Goal: Task Accomplishment & Management: Manage account settings

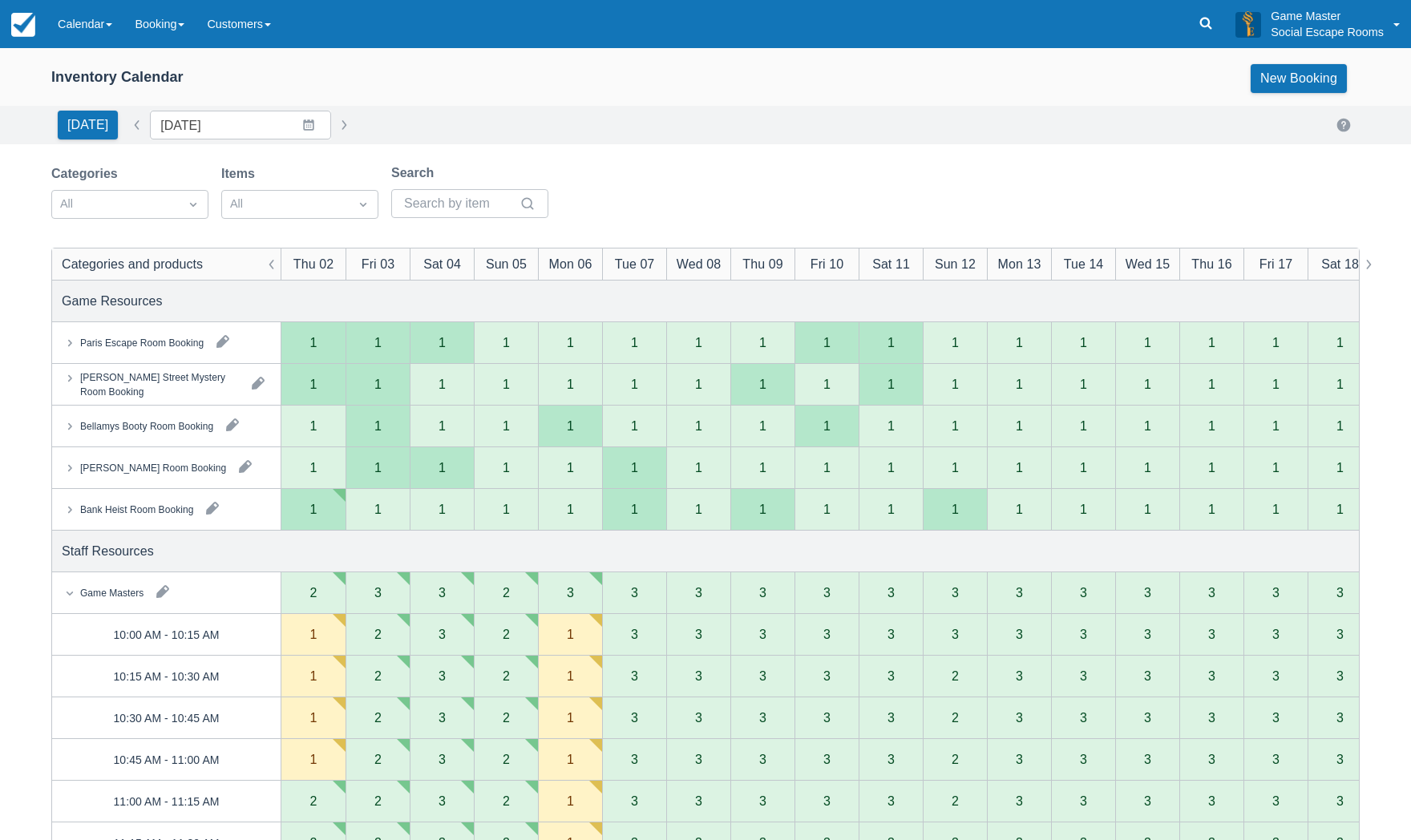
drag, startPoint x: 73, startPoint y: 24, endPoint x: 94, endPoint y: 78, distance: 57.9
click at [73, 24] on link "Calendar" at bounding box center [84, 24] width 77 height 48
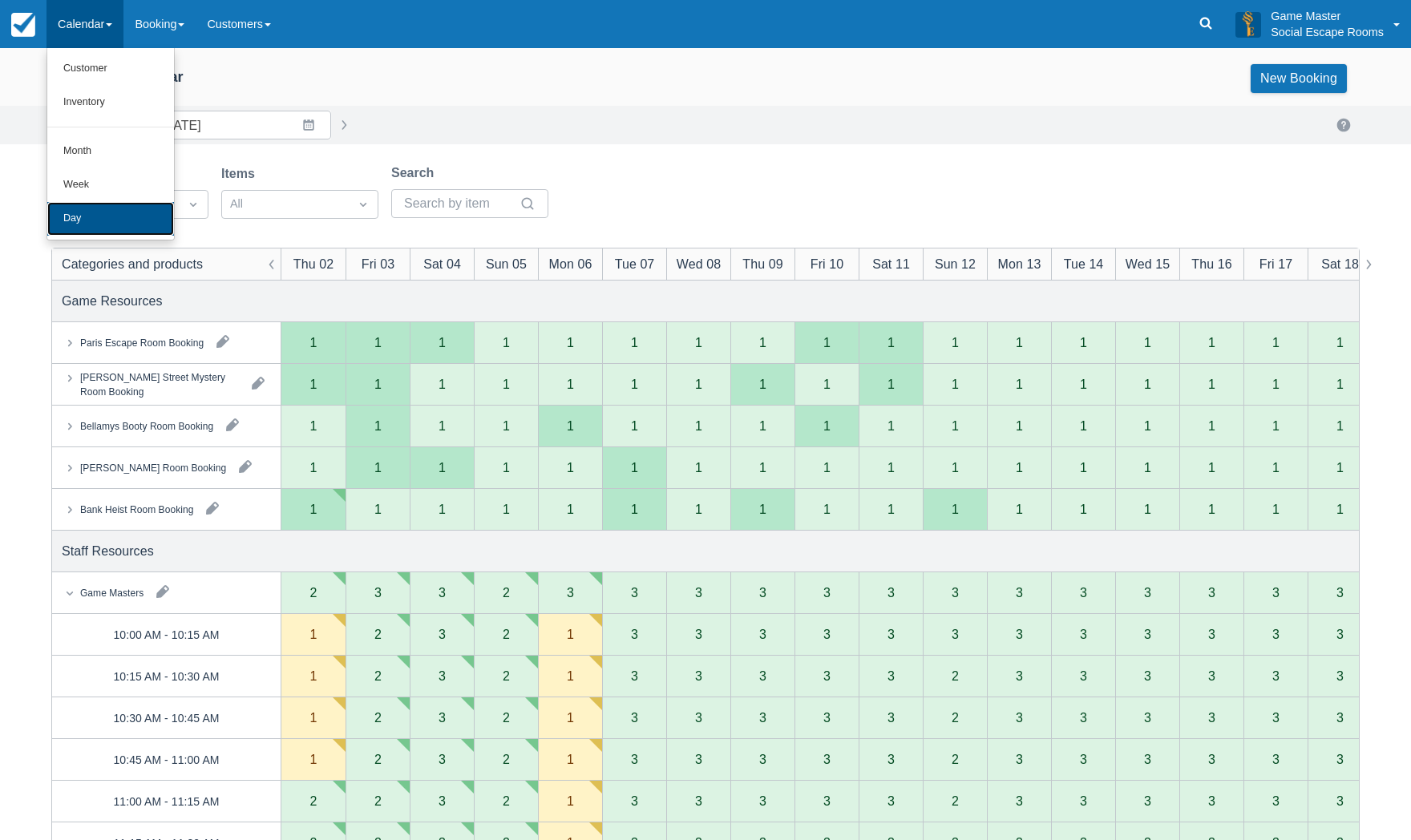
click at [95, 217] on link "Day" at bounding box center [111, 219] width 127 height 34
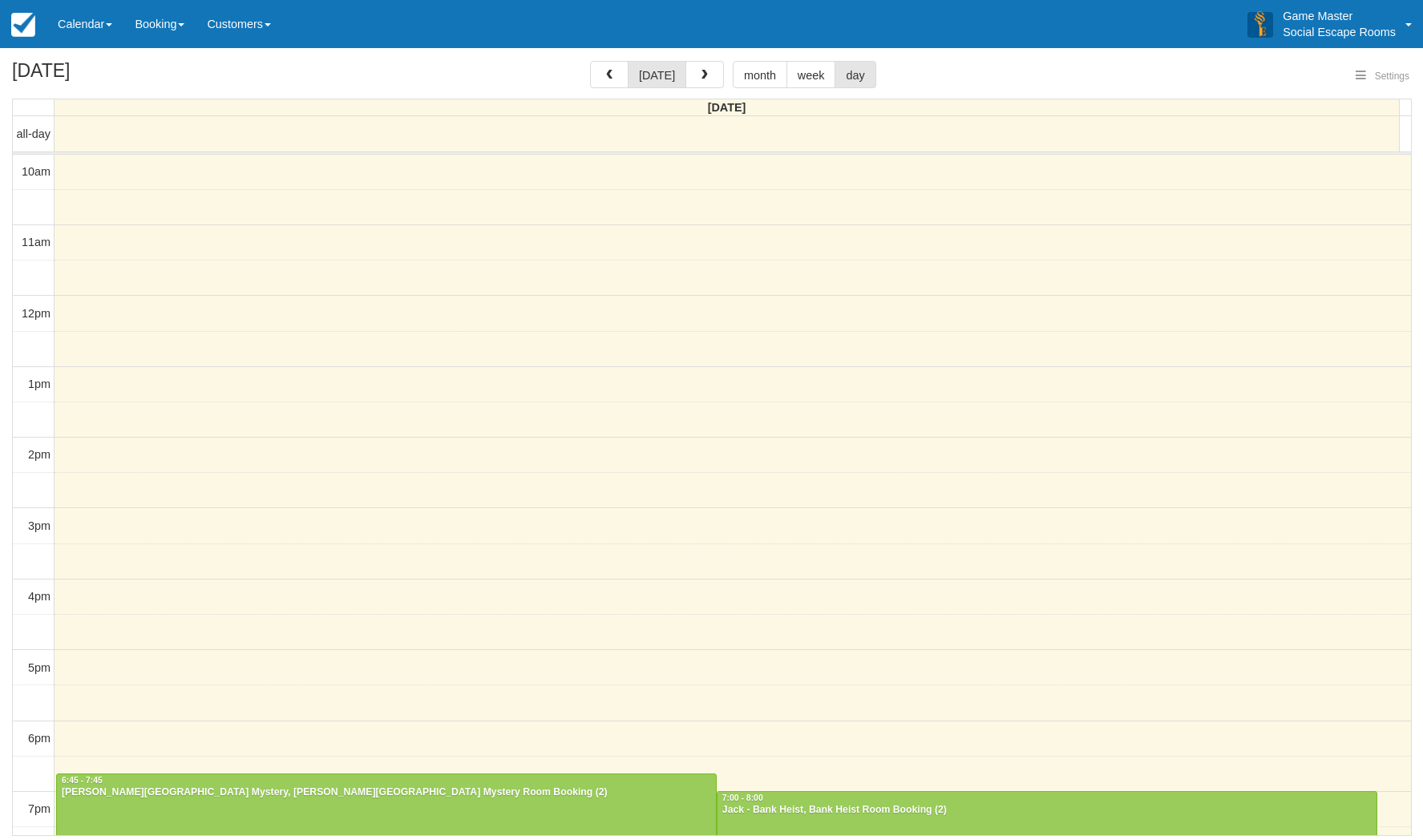
select select
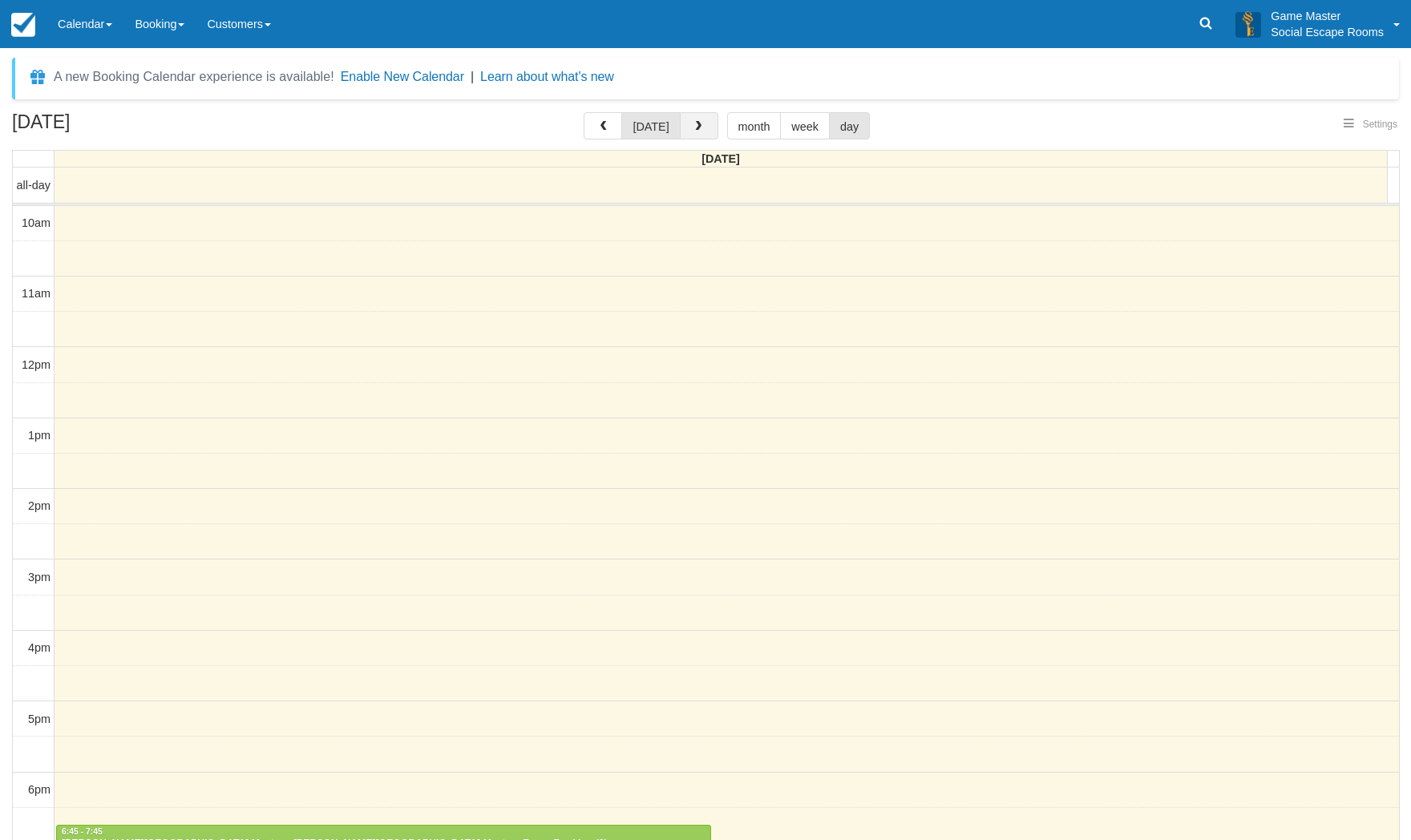
select select
drag, startPoint x: 706, startPoint y: 126, endPoint x: 706, endPoint y: 137, distance: 11.0
click at [706, 126] on button "button" at bounding box center [699, 125] width 39 height 27
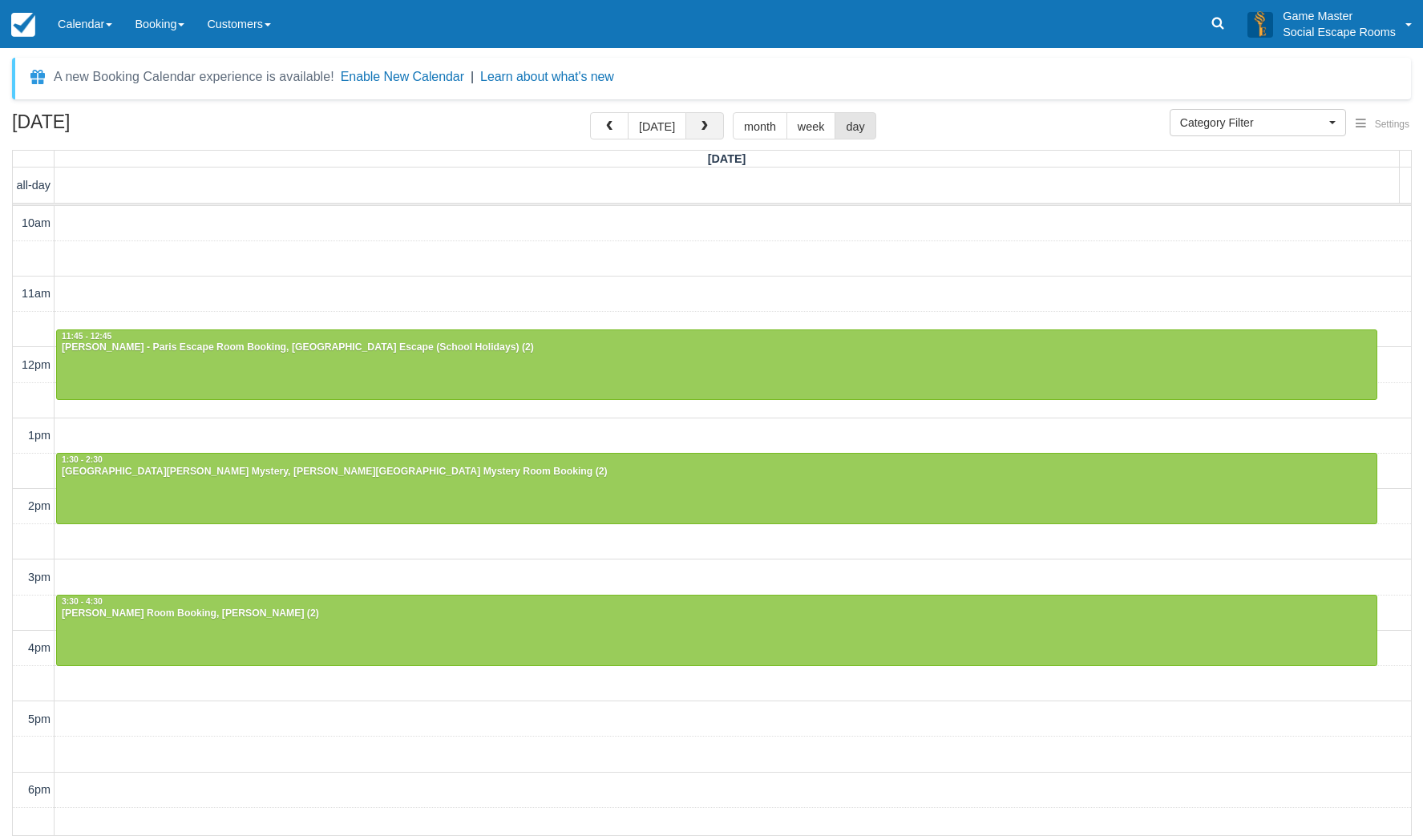
click at [709, 135] on button "button" at bounding box center [705, 125] width 39 height 27
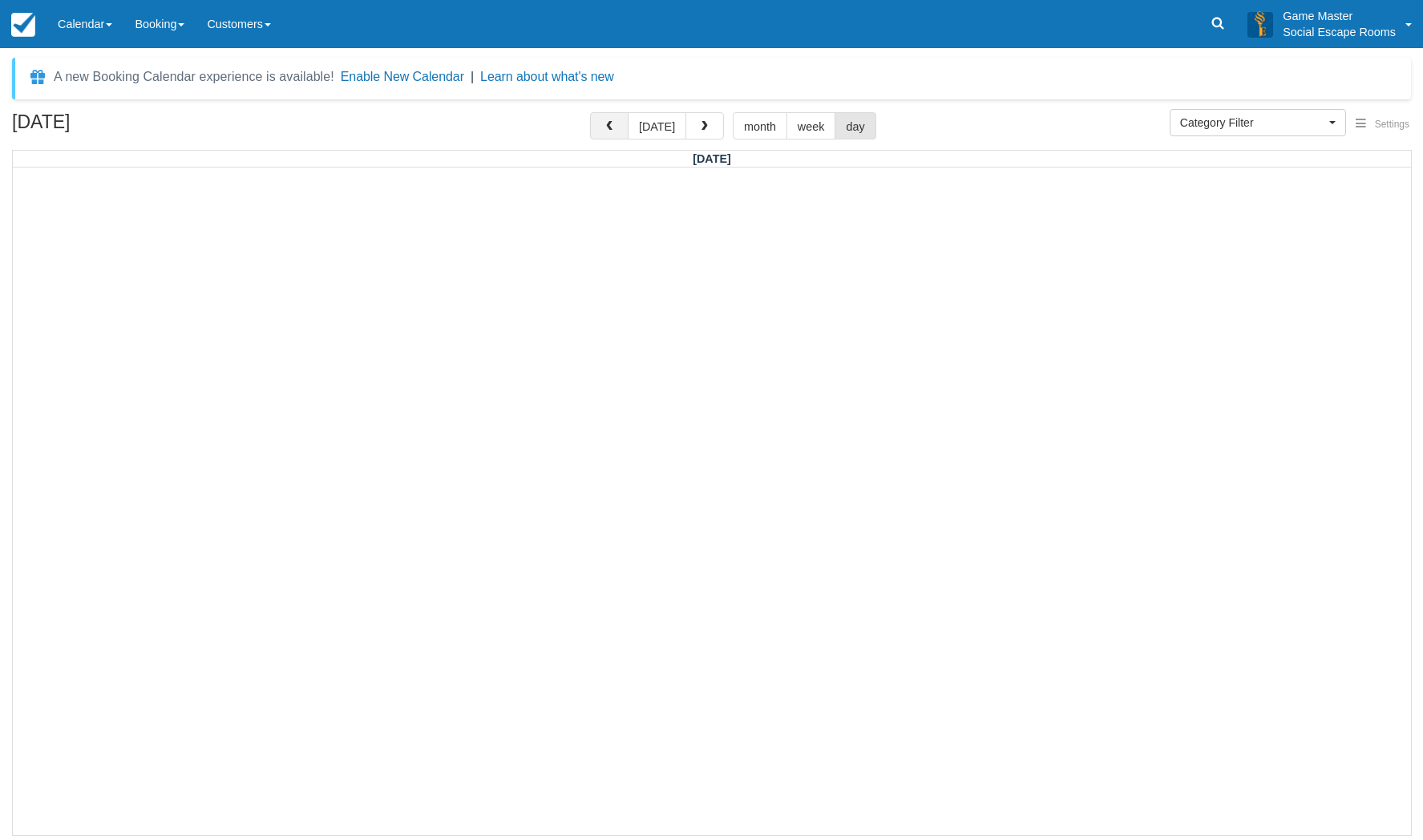
click at [607, 130] on span "button" at bounding box center [610, 127] width 12 height 12
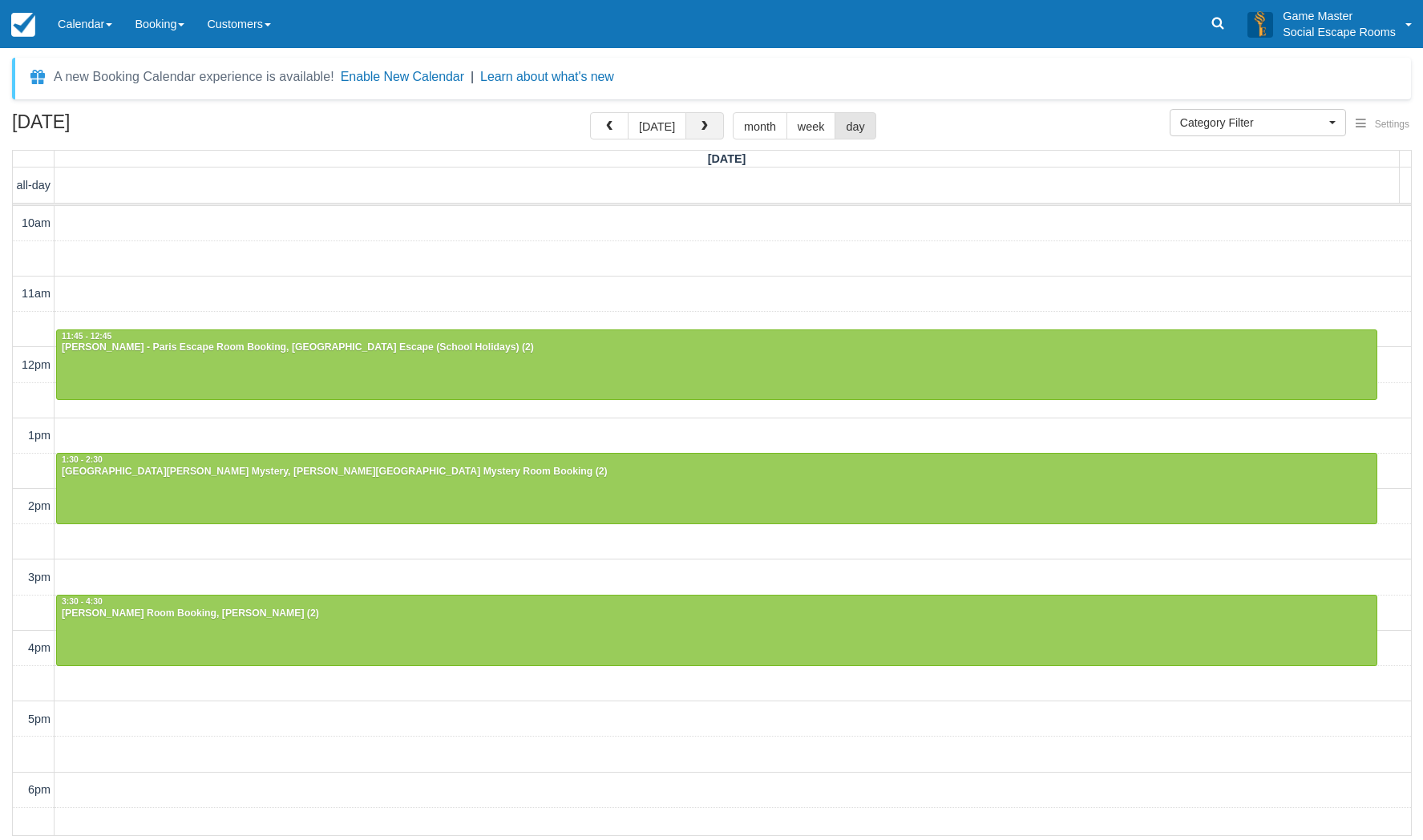
click at [698, 118] on button "button" at bounding box center [705, 125] width 39 height 27
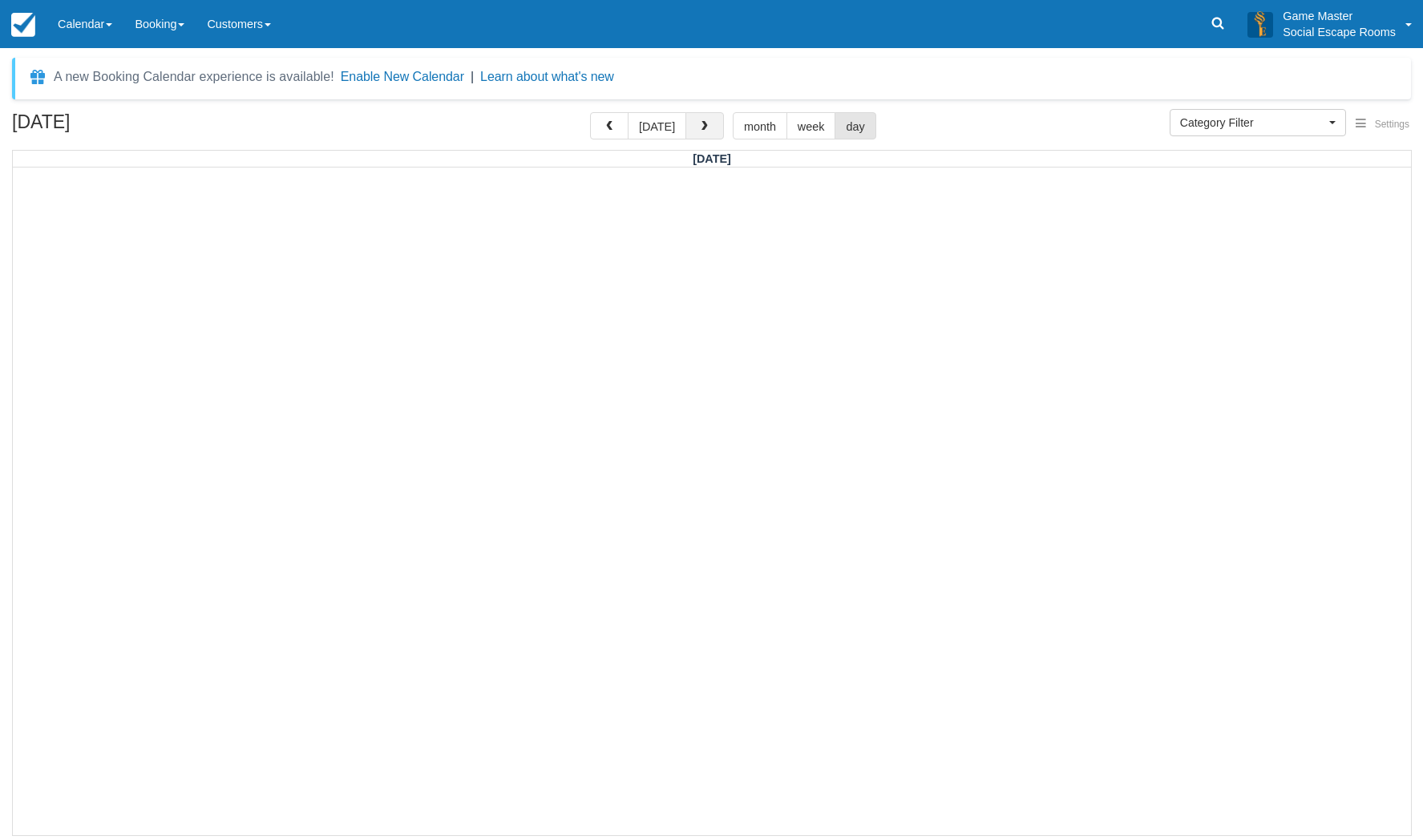
click at [702, 124] on span "button" at bounding box center [705, 127] width 12 height 12
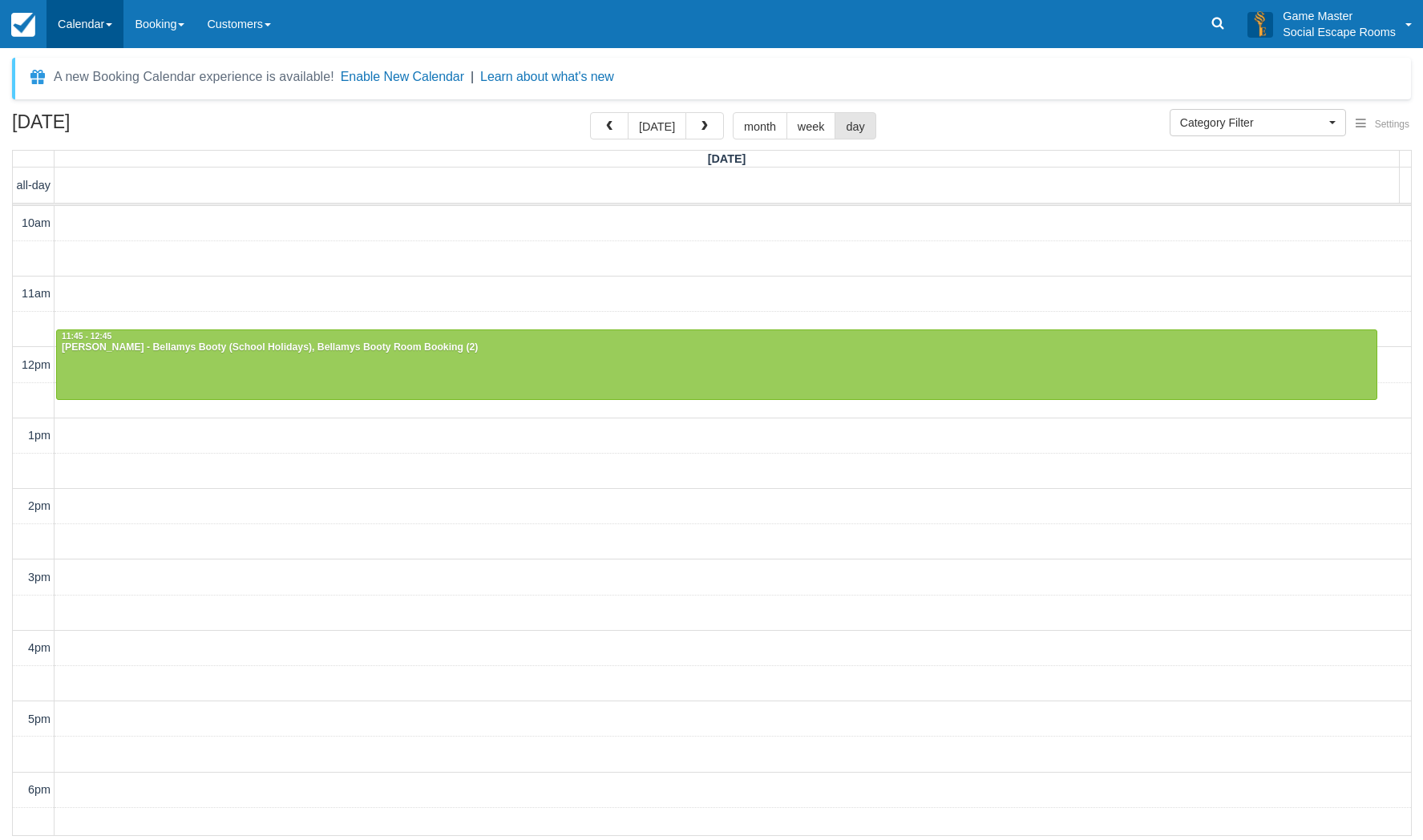
click at [104, 33] on link "Calendar" at bounding box center [84, 24] width 77 height 48
click at [121, 106] on link "Inventory" at bounding box center [111, 102] width 127 height 34
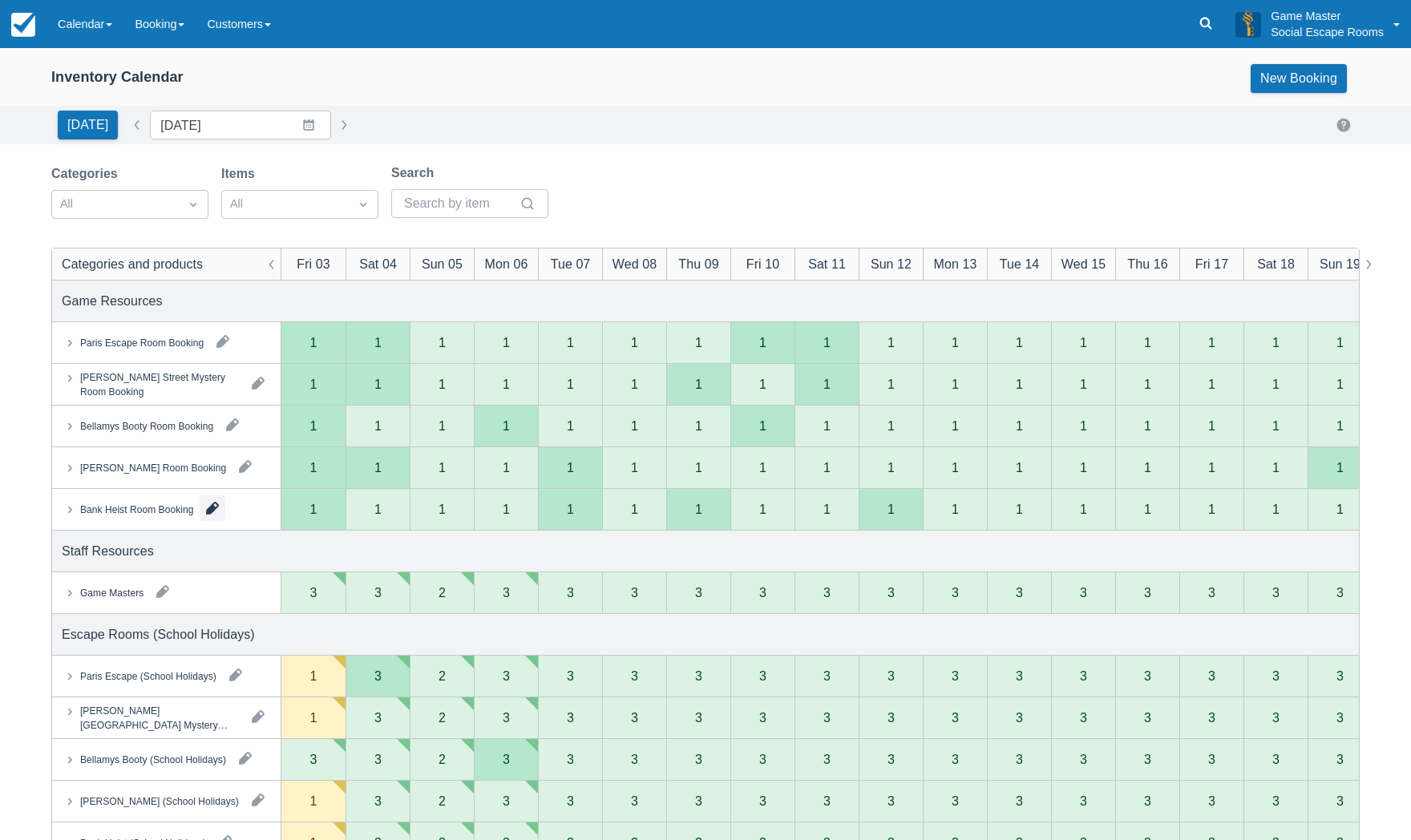
click at [208, 510] on button "button" at bounding box center [212, 507] width 26 height 26
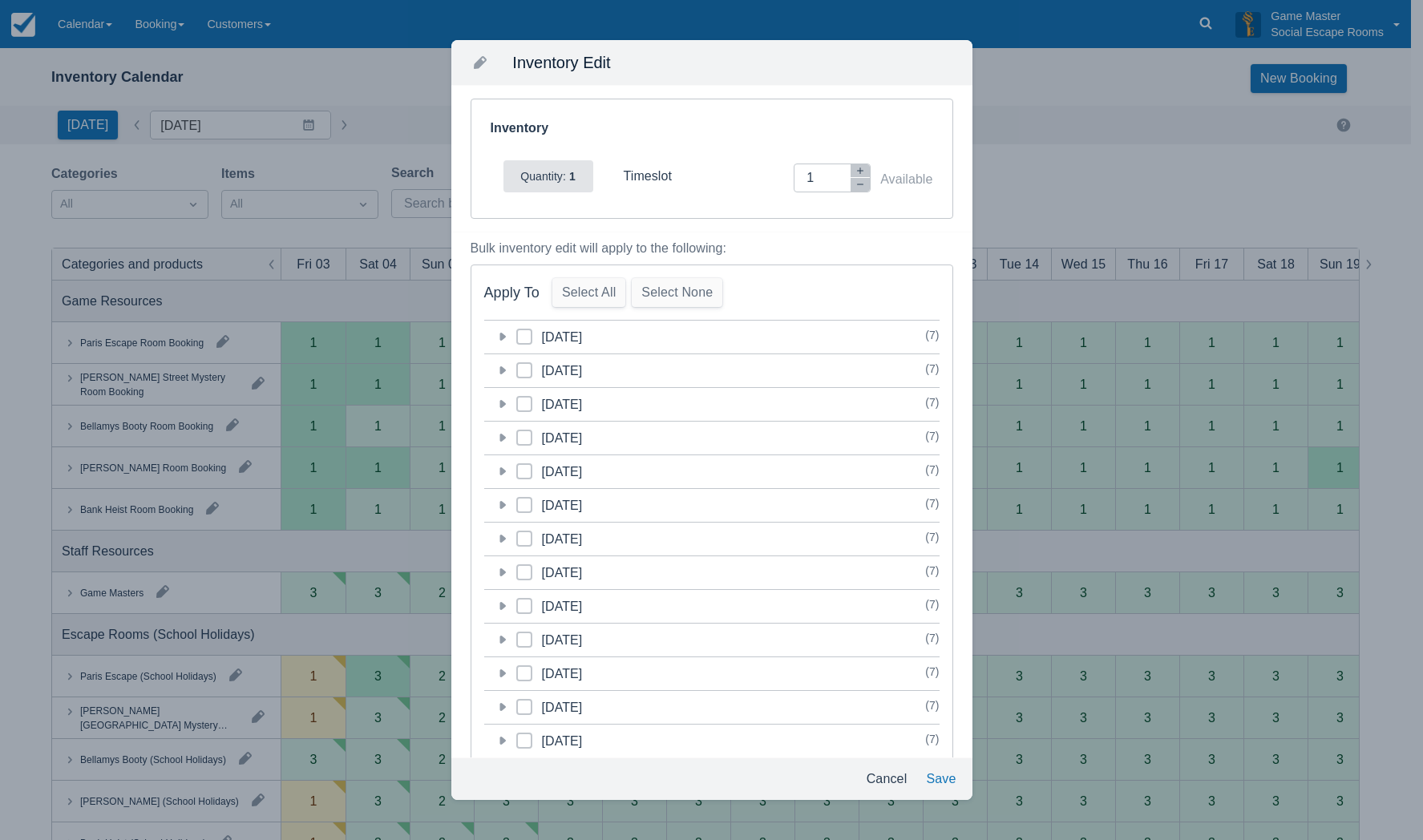
click at [499, 437] on icon at bounding box center [503, 438] width 7 height 8
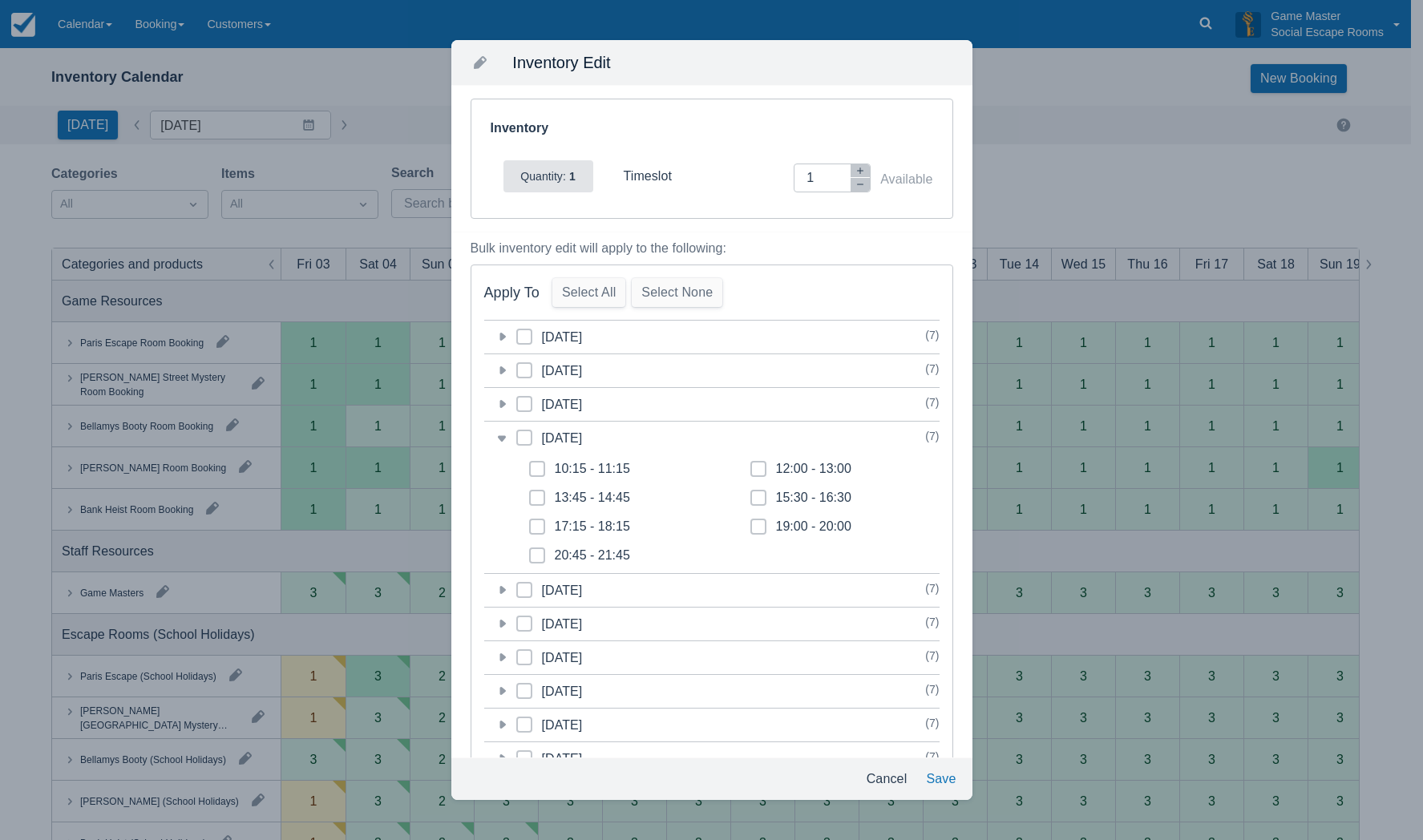
drag, startPoint x: 537, startPoint y: 474, endPoint x: 693, endPoint y: 363, distance: 191.5
click at [537, 474] on span at bounding box center [537, 475] width 16 height 29
click at [530, 465] on input "10:15 - 11:15" at bounding box center [529, 465] width 1 height 1
checkbox input "true"
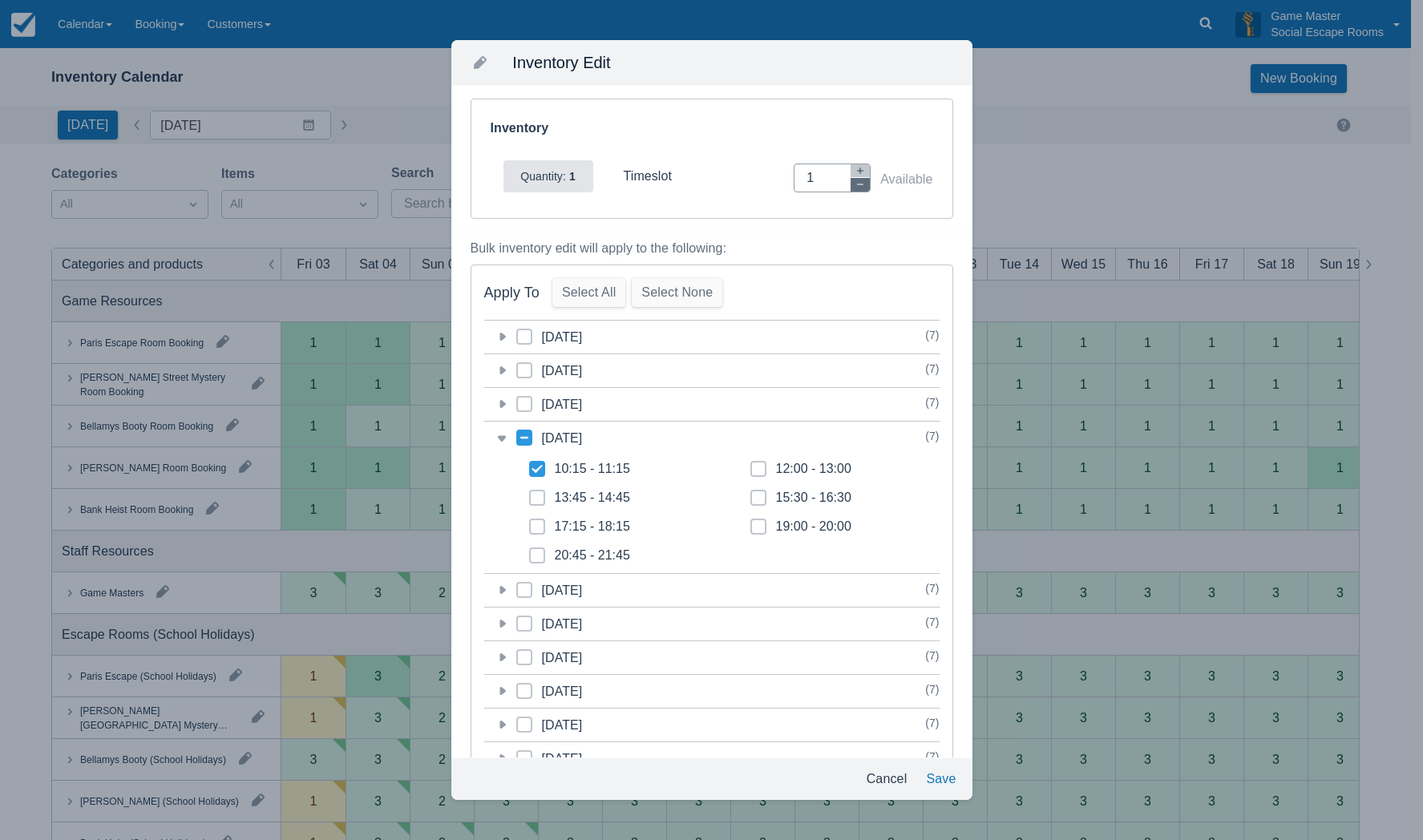
click at [856, 183] on icon "button" at bounding box center [861, 185] width 10 height 10
type input "0"
click at [936, 779] on button "Save" at bounding box center [940, 779] width 42 height 29
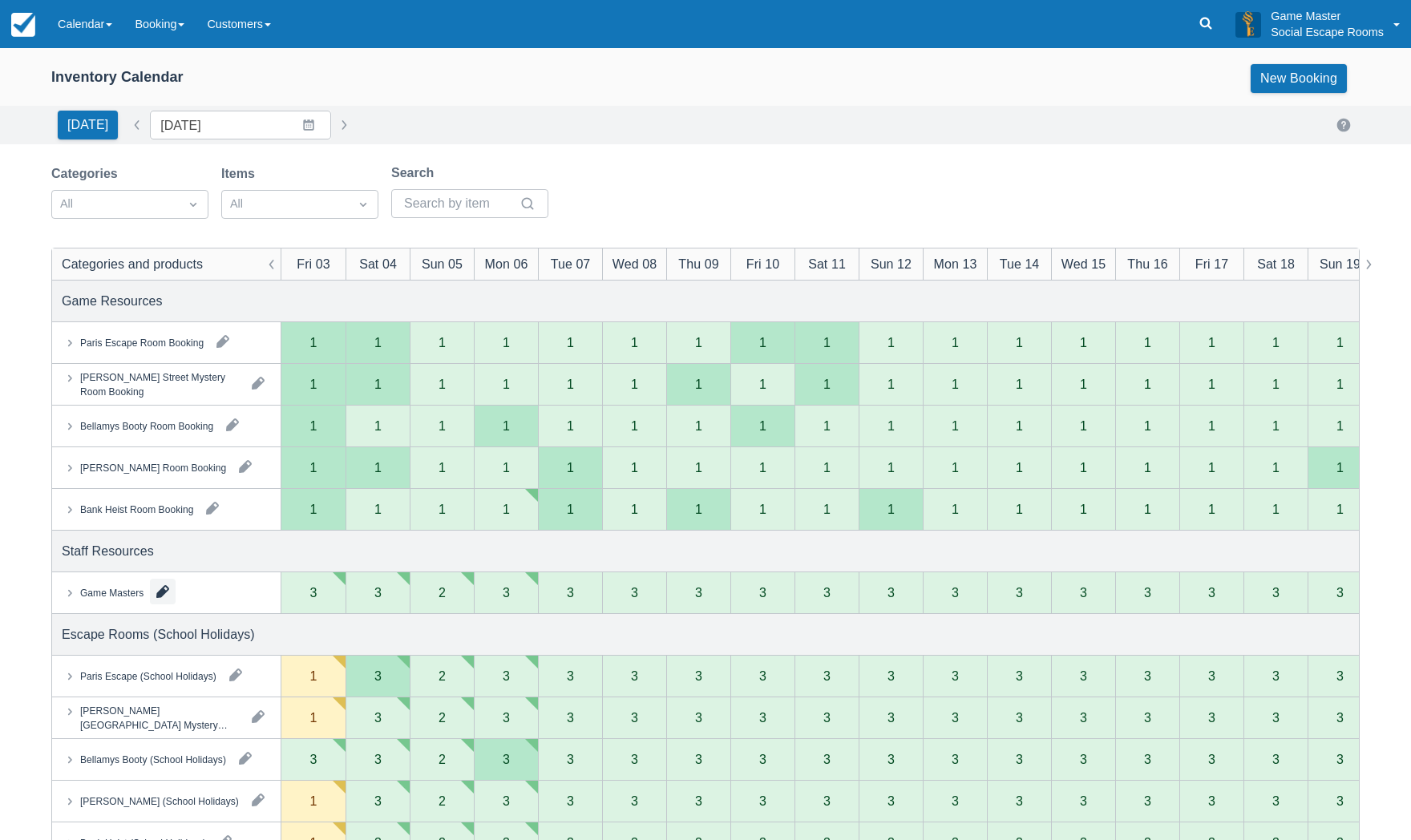
click at [166, 592] on button "button" at bounding box center [163, 591] width 26 height 26
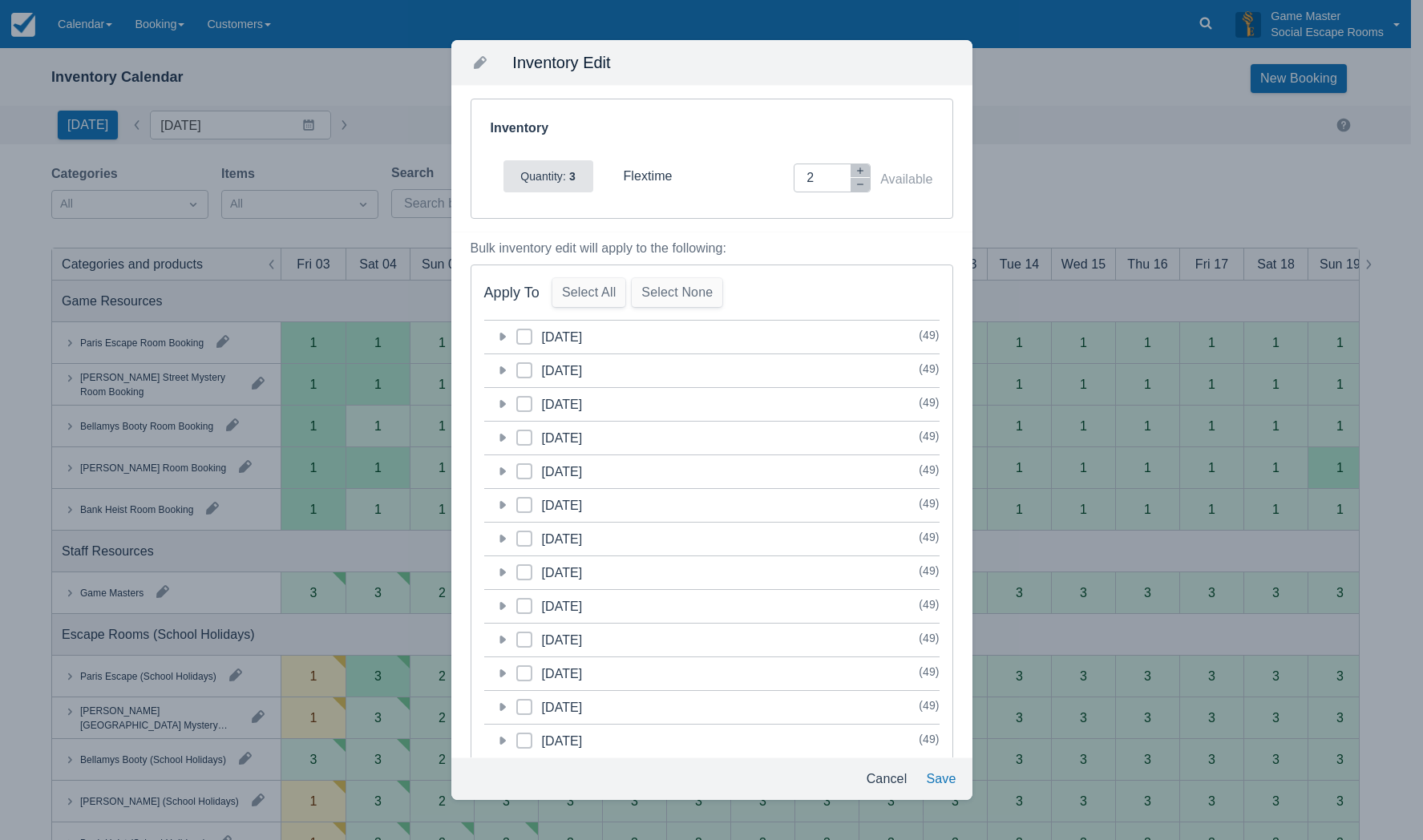
click at [508, 439] on icon at bounding box center [501, 437] width 16 height 16
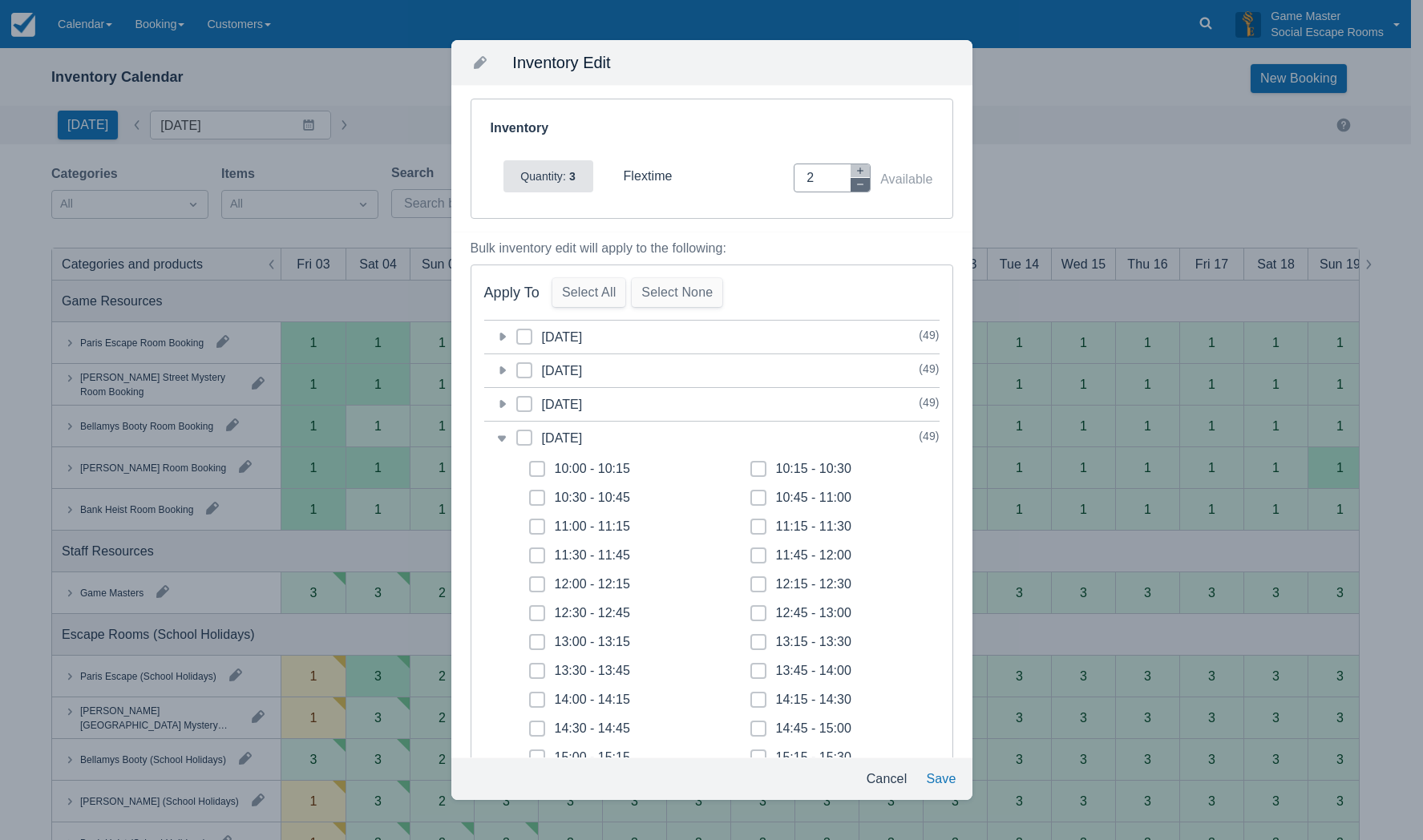
click at [856, 187] on icon "button" at bounding box center [861, 185] width 10 height 10
type input "0"
click at [881, 776] on button "Cancel" at bounding box center [886, 779] width 54 height 29
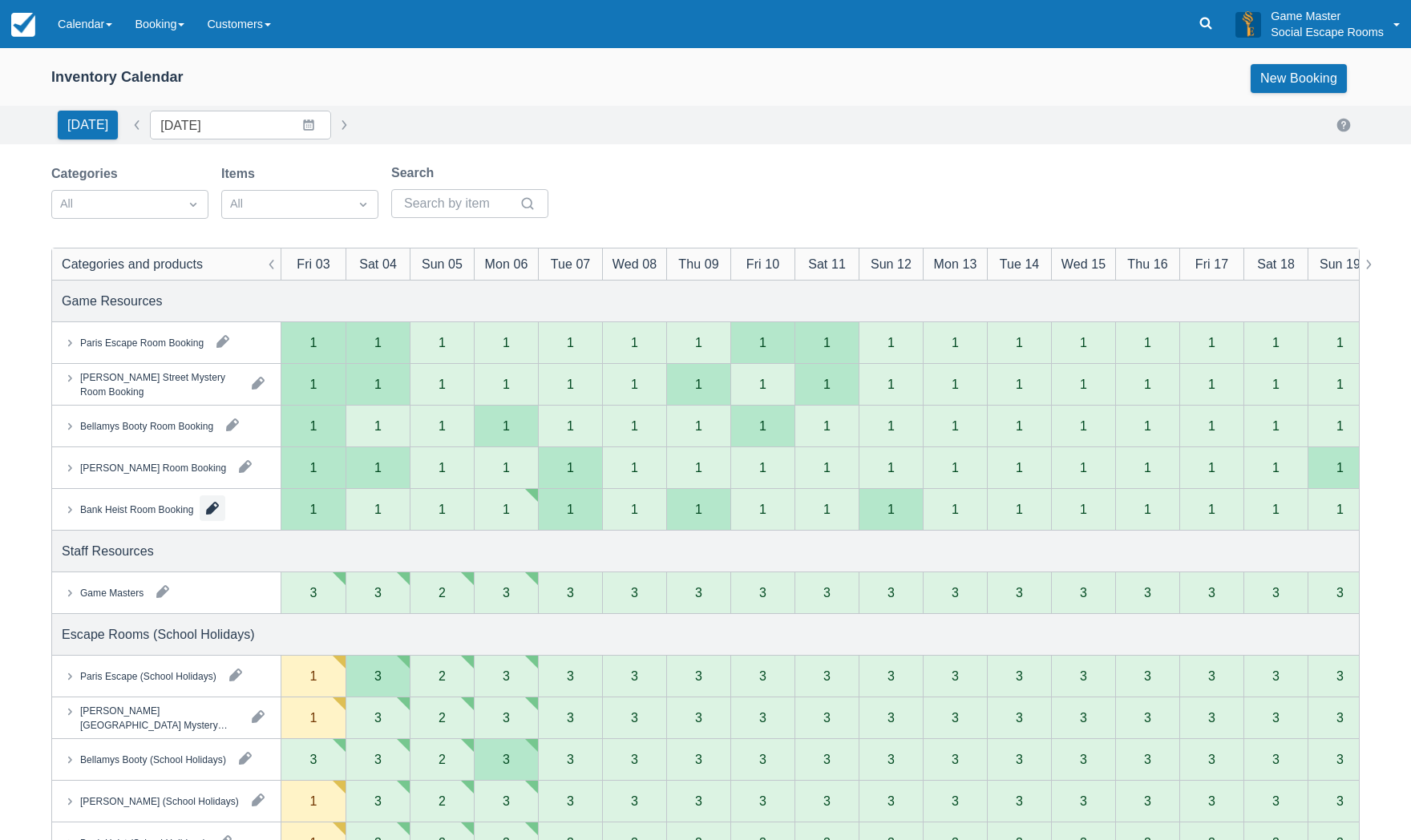
click at [212, 511] on button "button" at bounding box center [212, 507] width 26 height 26
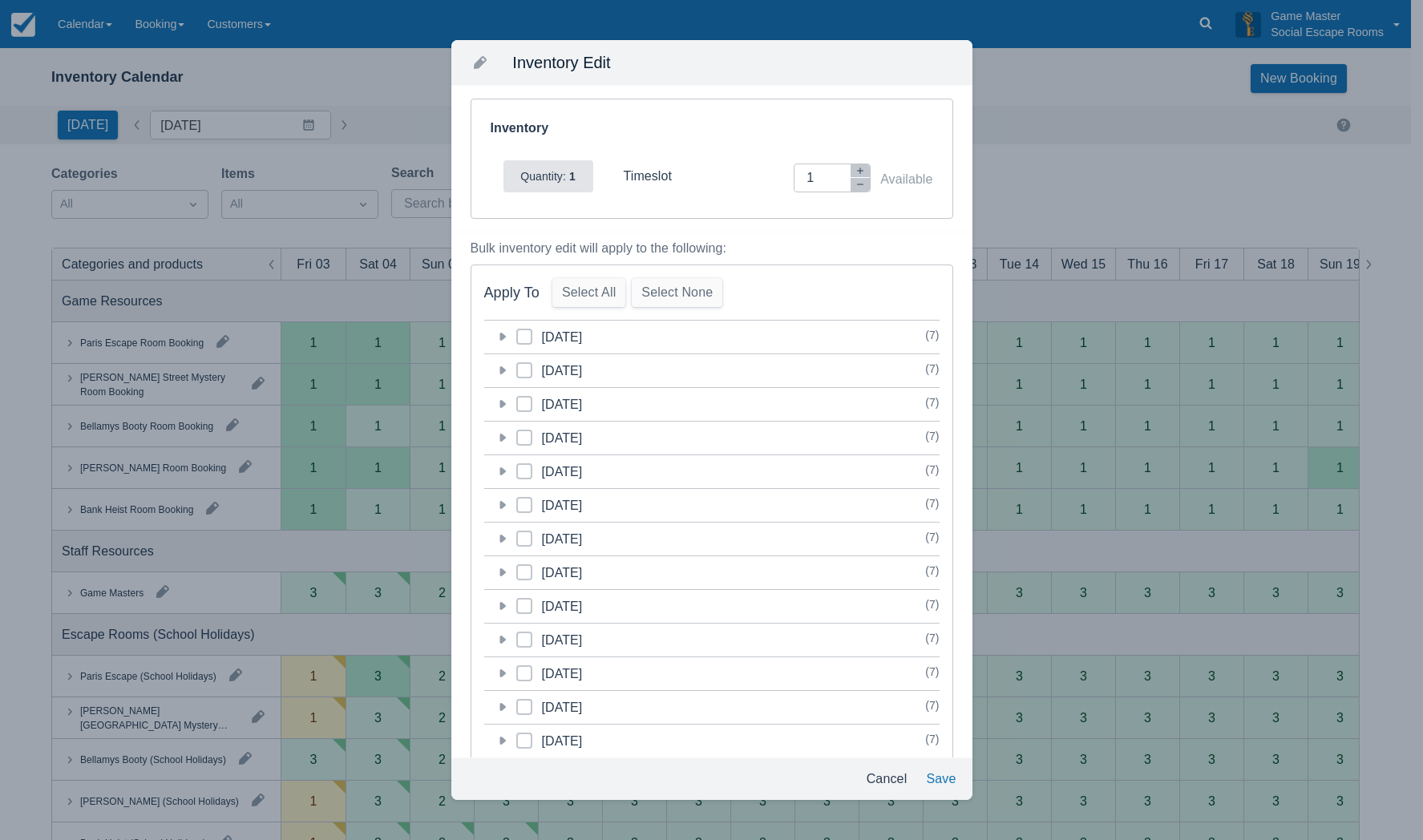
click at [501, 440] on icon at bounding box center [503, 438] width 7 height 8
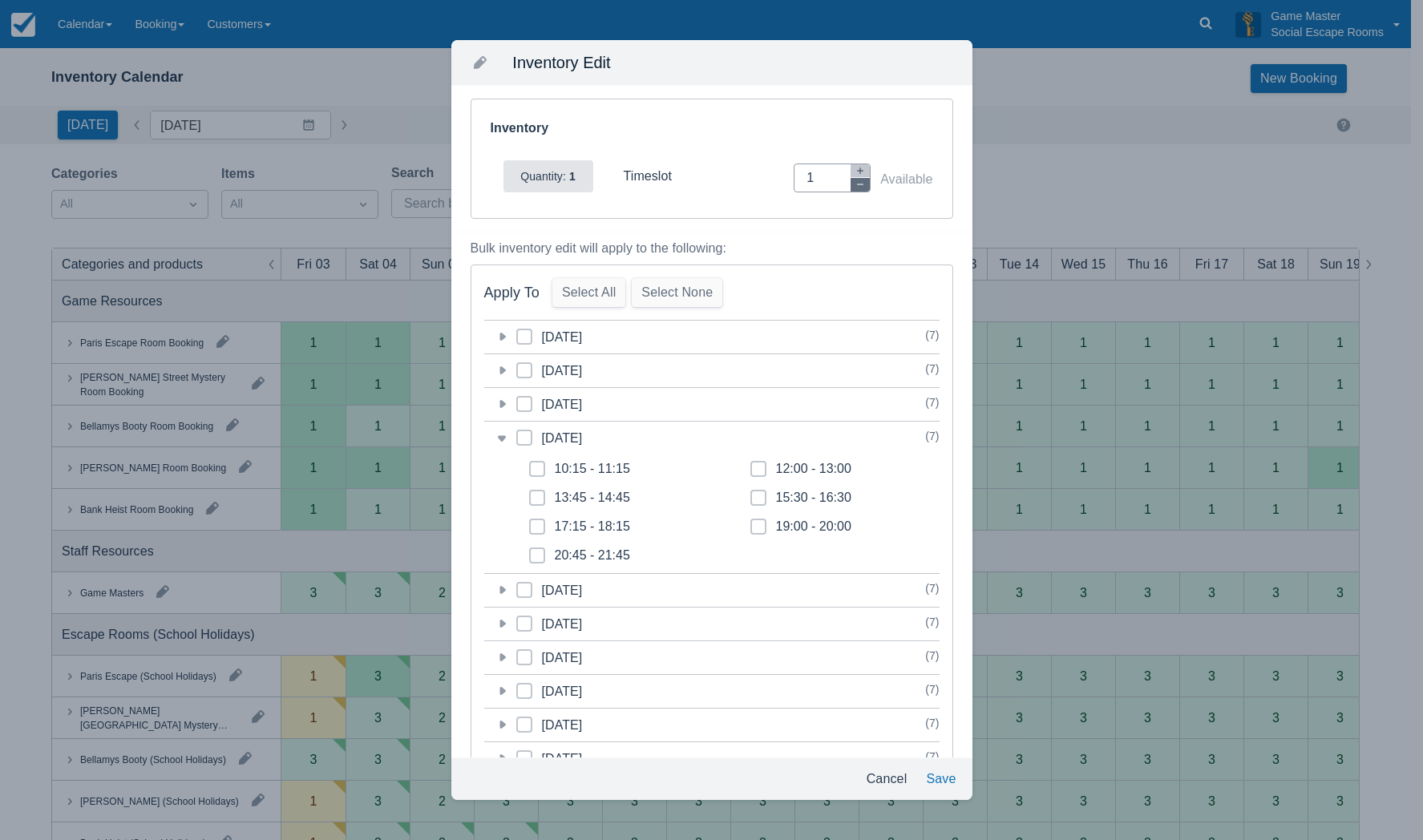
click at [851, 185] on button "button" at bounding box center [860, 185] width 19 height 14
type input "0"
click at [755, 470] on icon at bounding box center [759, 469] width 7 height 7
click at [750, 465] on input "12:00 - 13:00" at bounding box center [750, 465] width 1 height 1
checkbox input "true"
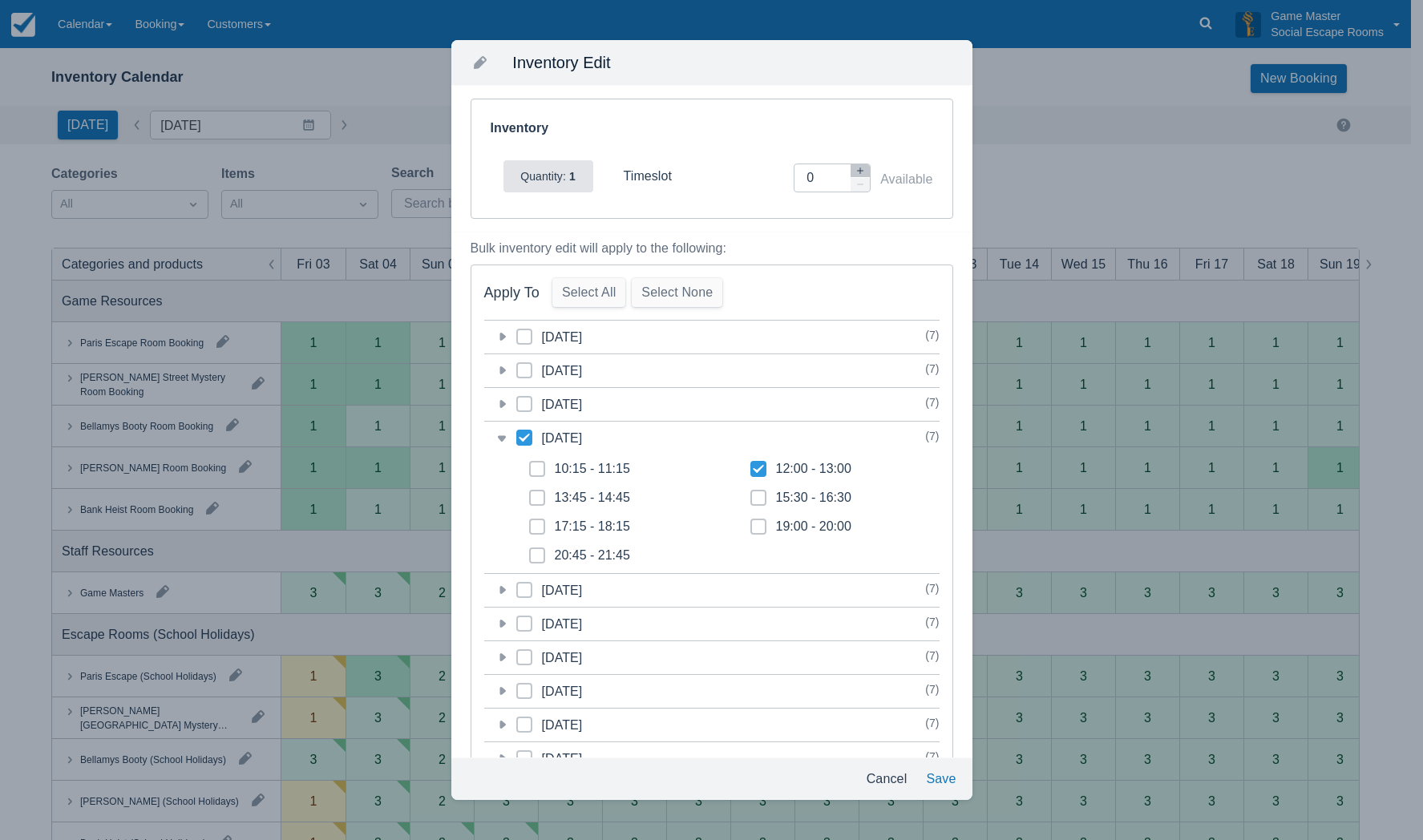
checkbox input "true"
click at [940, 775] on button "Save" at bounding box center [940, 779] width 42 height 29
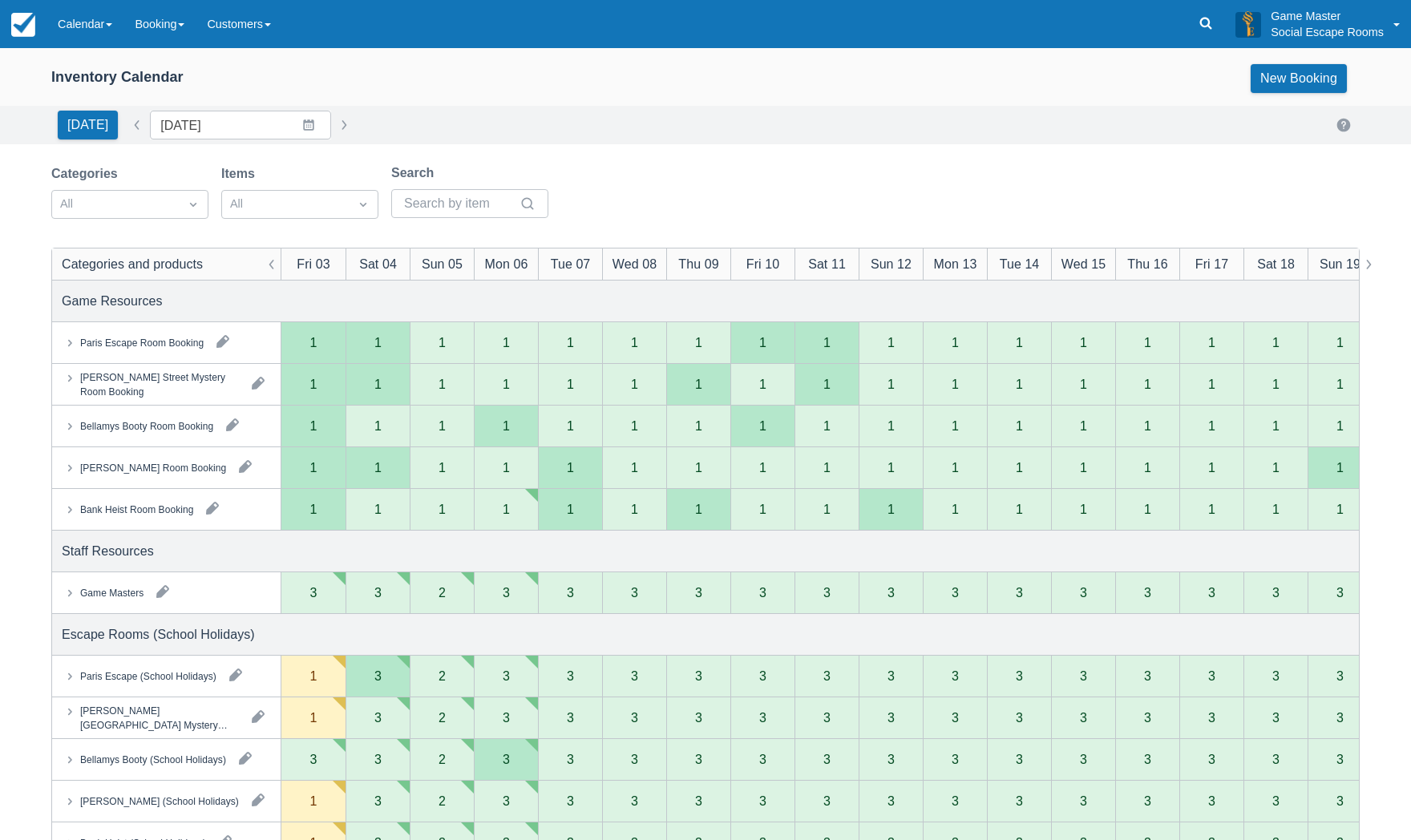
click at [149, 510] on div "Bank Heist Room Booking" at bounding box center [136, 508] width 113 height 14
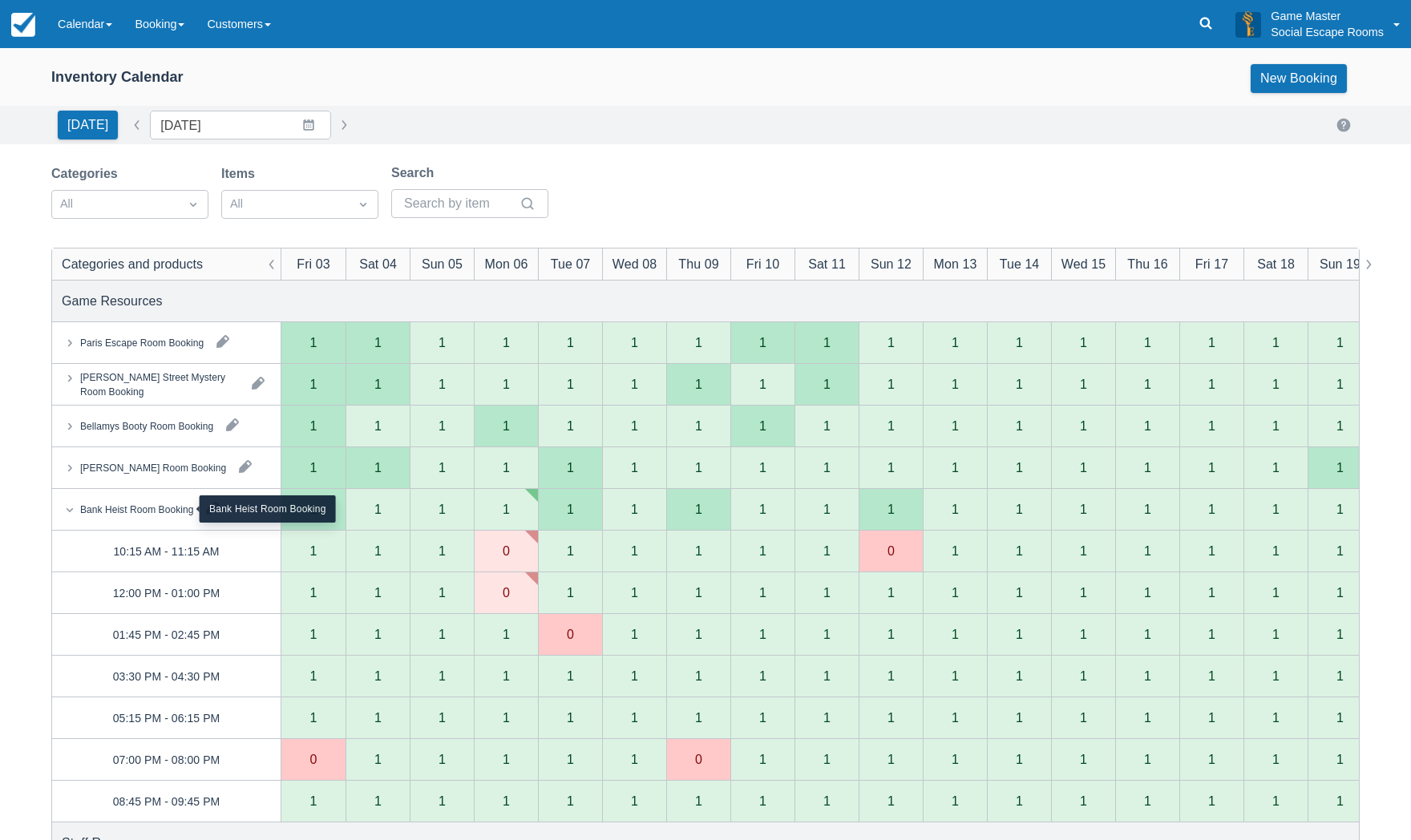
click at [117, 515] on div "Bank Heist Room Booking" at bounding box center [136, 508] width 113 height 14
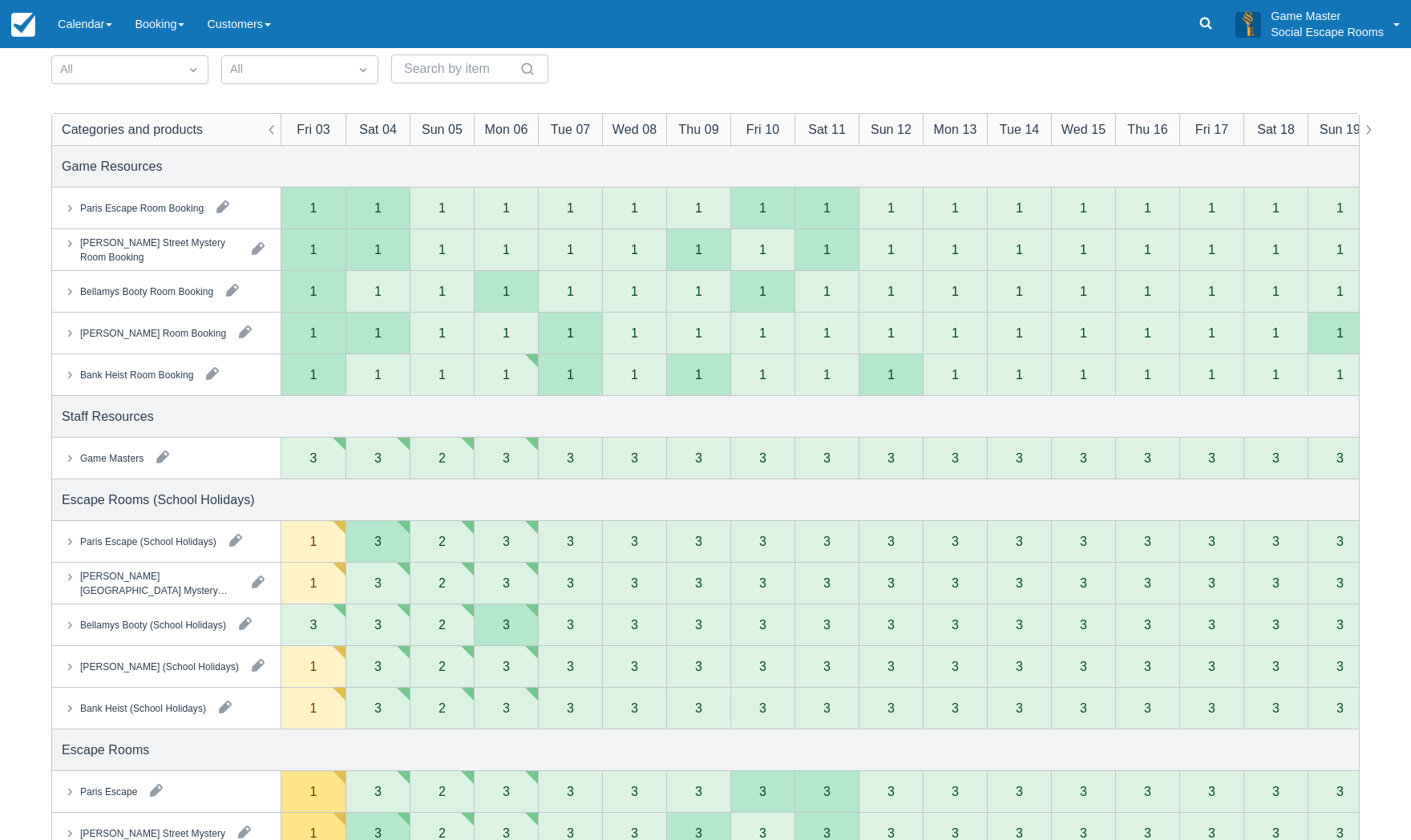
scroll to position [240, 0]
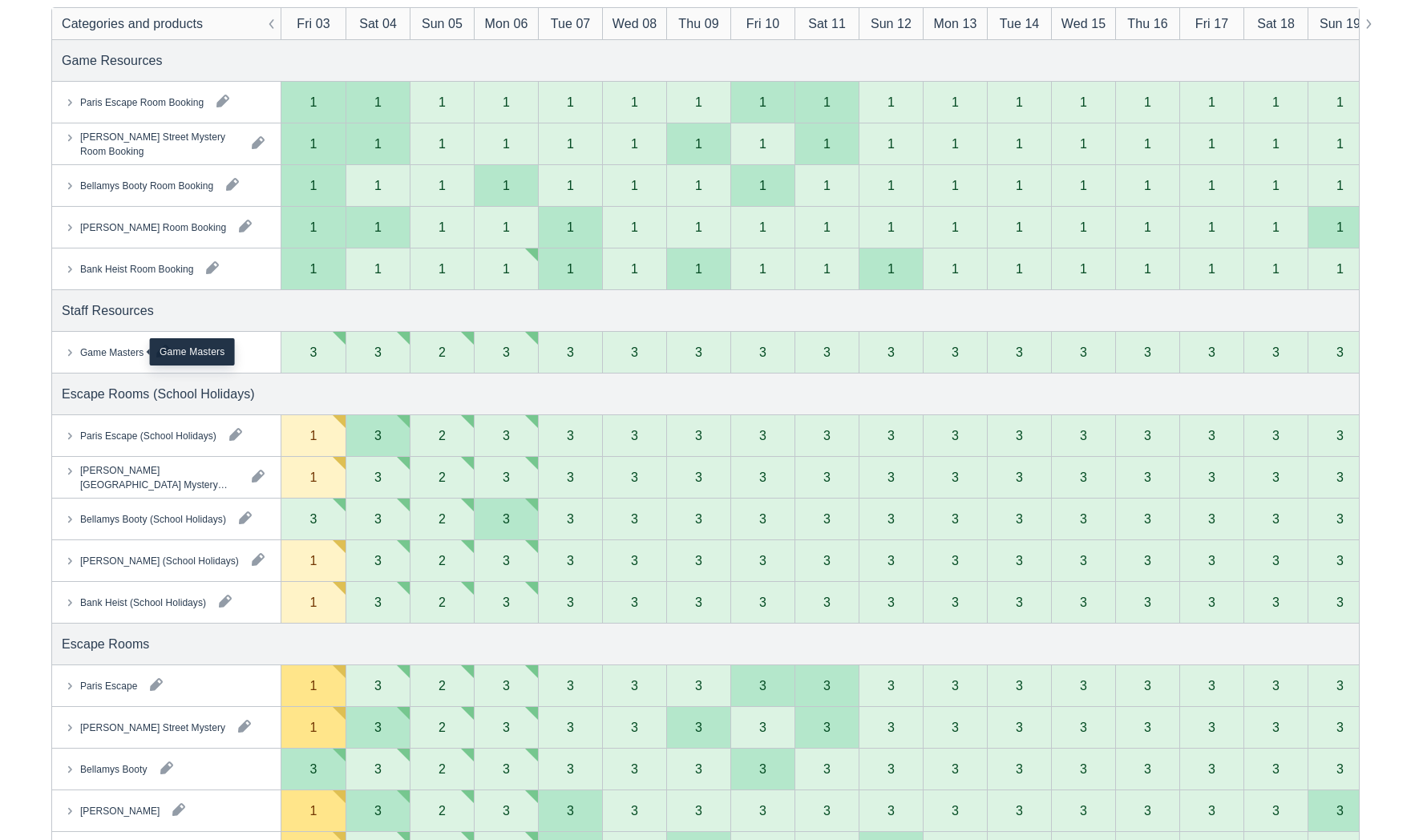
click at [108, 354] on div "Game Masters" at bounding box center [111, 352] width 64 height 14
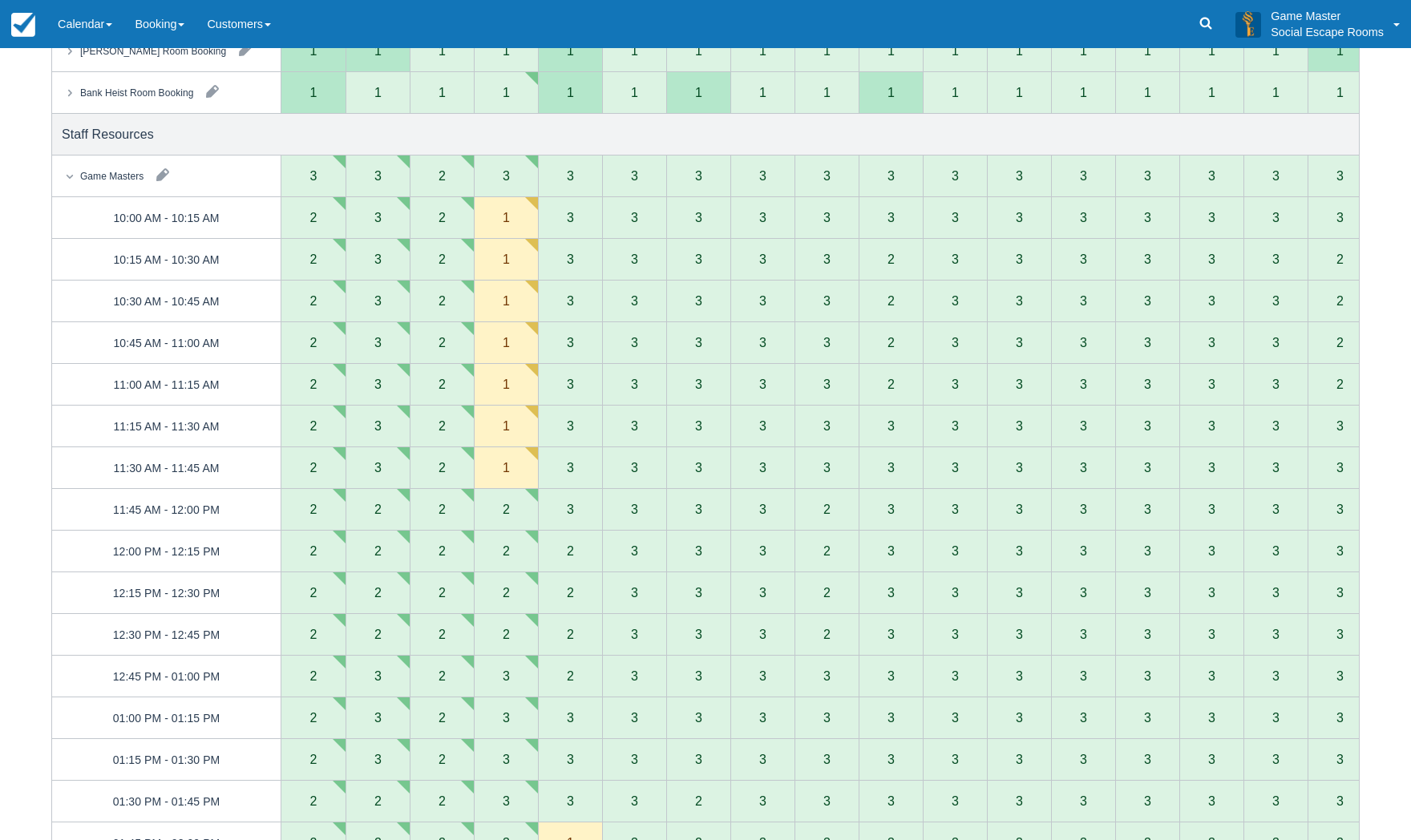
scroll to position [0, 0]
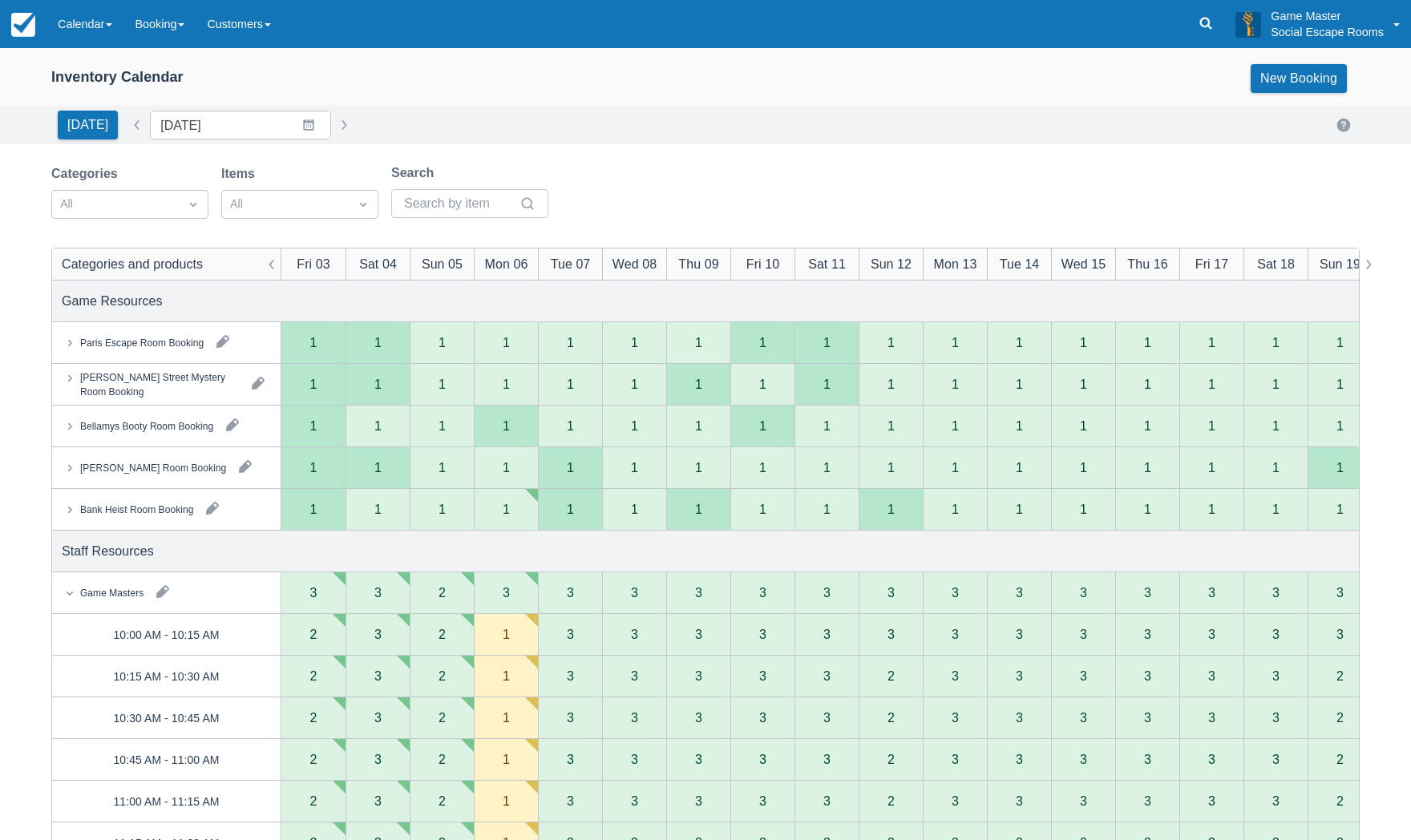
drag, startPoint x: 61, startPoint y: 552, endPoint x: 163, endPoint y: 550, distance: 102.0
click at [163, 550] on div "Staff Resources" at bounding box center [706, 551] width 1307 height 41
click at [170, 549] on div "Staff Resources" at bounding box center [706, 551] width 1307 height 41
click at [80, 29] on link "Calendar" at bounding box center [84, 24] width 77 height 48
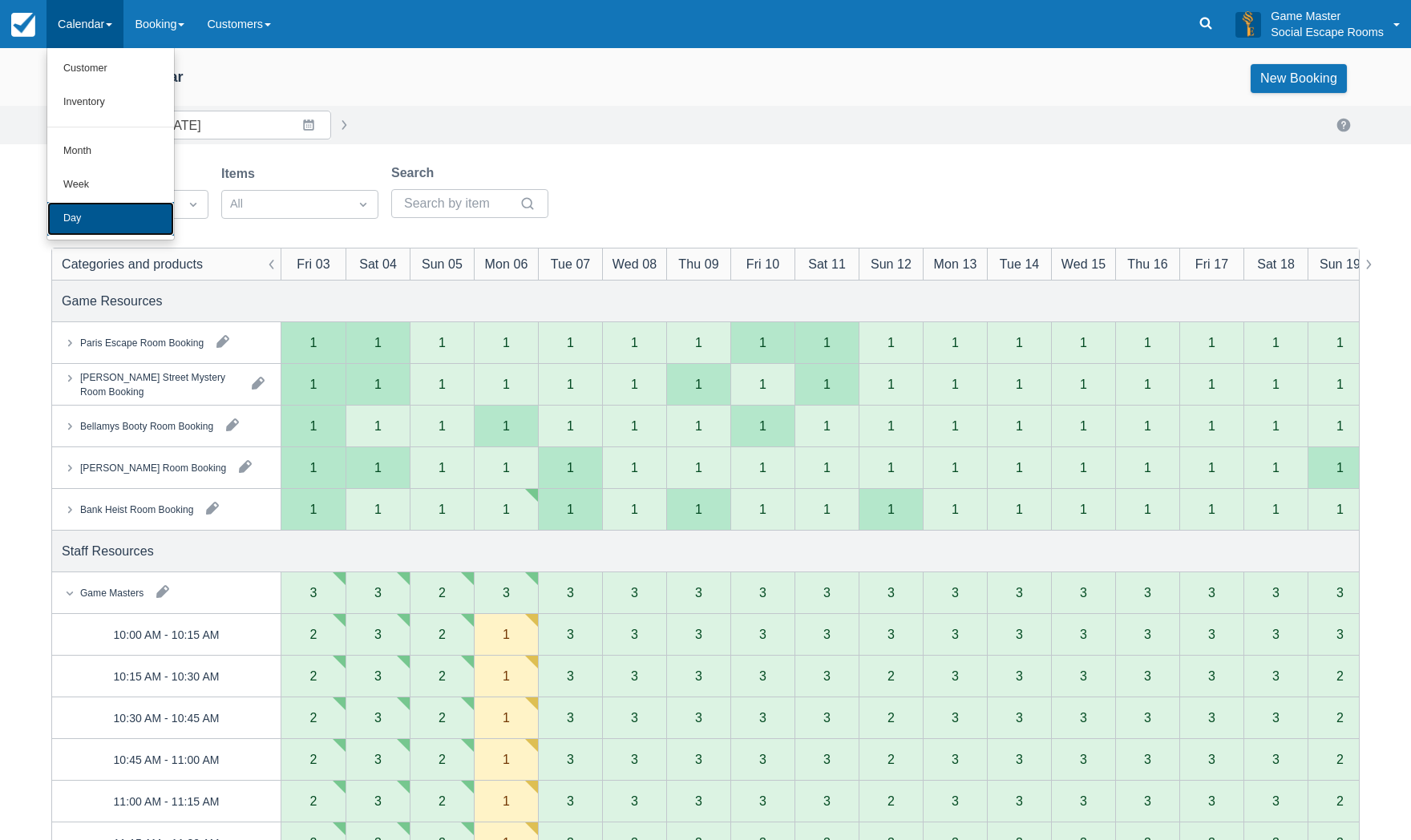
click at [106, 223] on link "Day" at bounding box center [111, 219] width 127 height 34
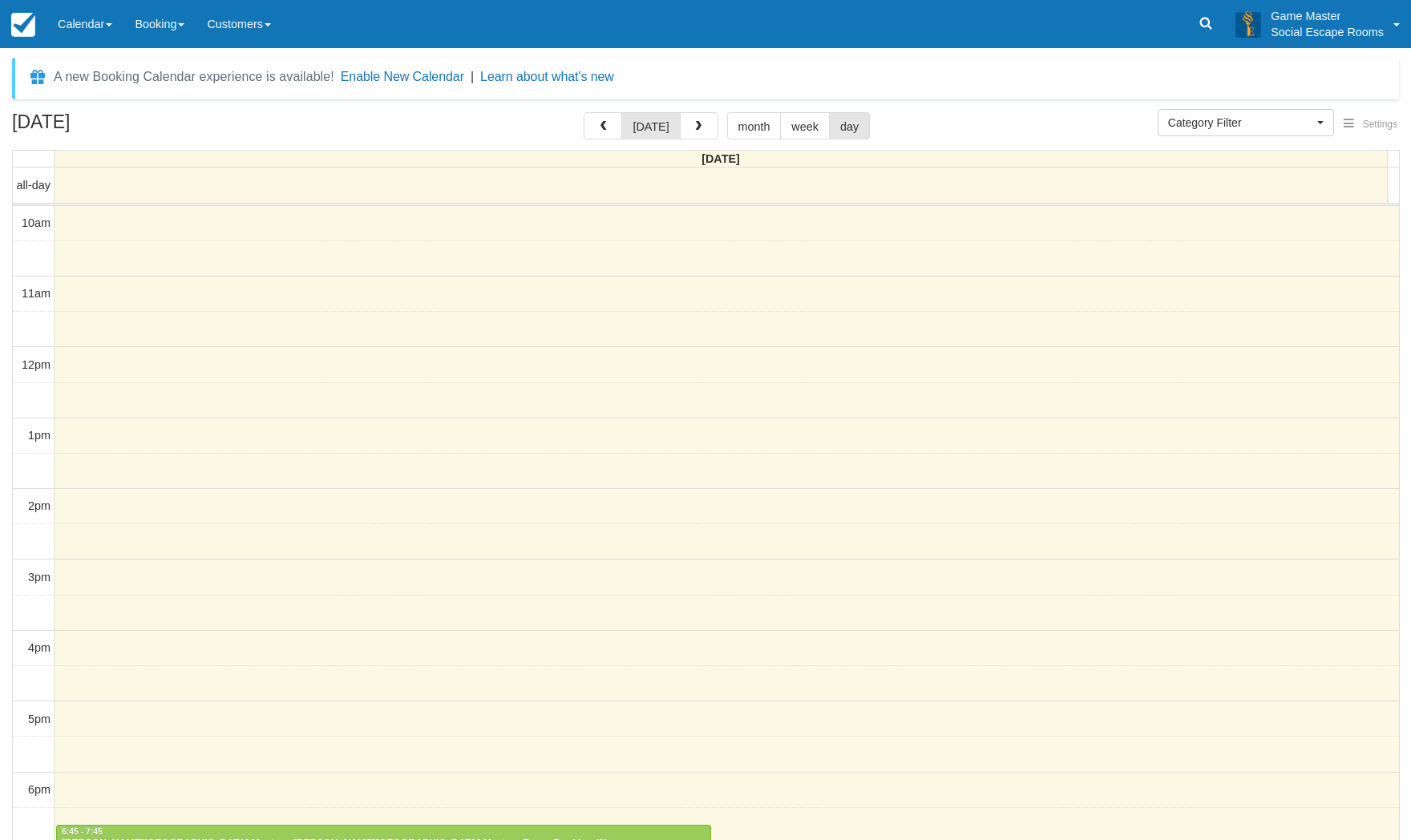
select select
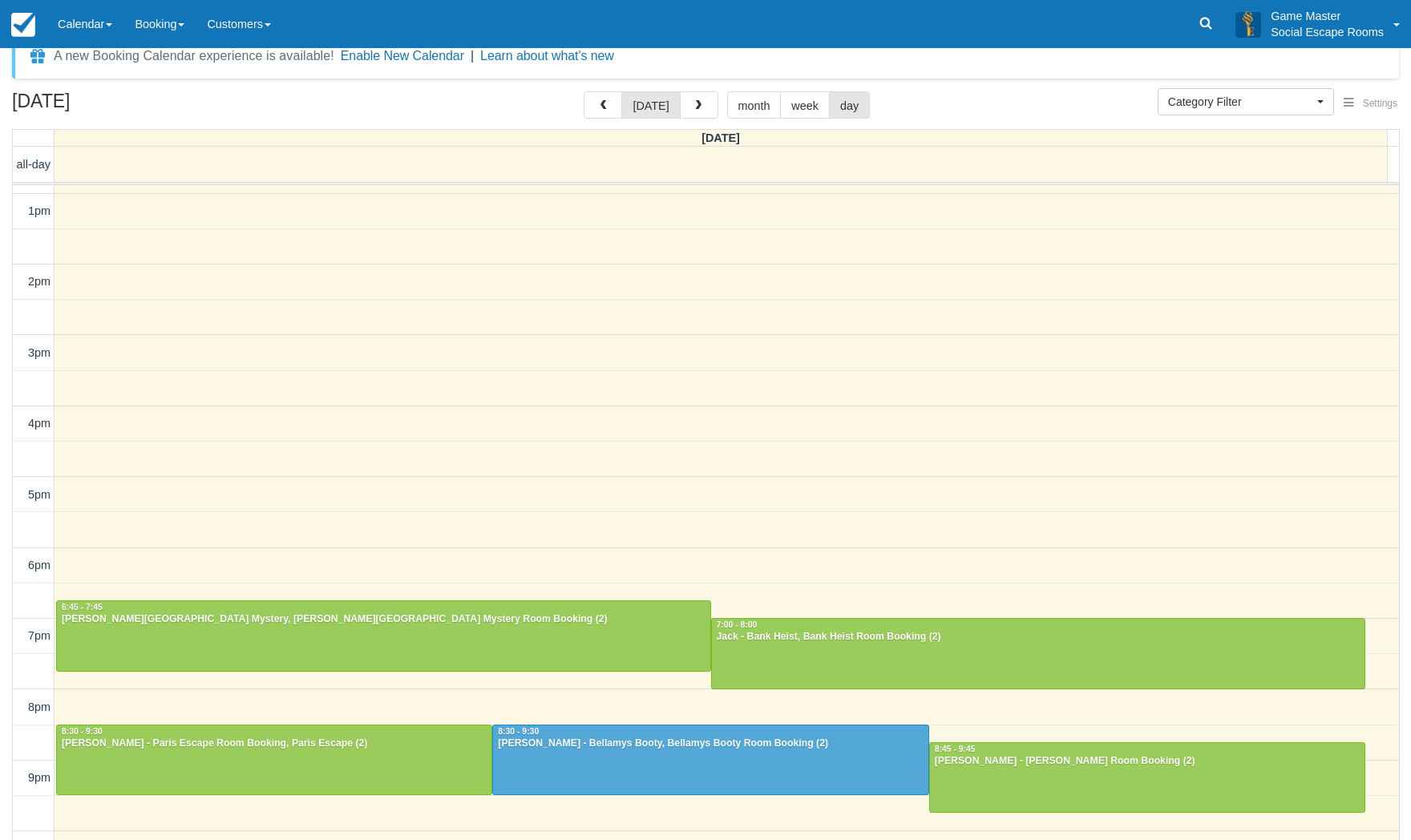
scroll to position [51, 0]
